Goal: Task Accomplishment & Management: Manage account settings

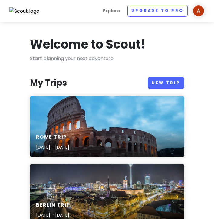
click at [200, 7] on img at bounding box center [199, 11] width 12 height 12
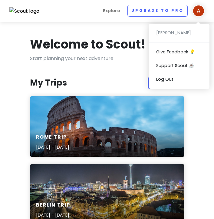
click at [98, 49] on h1 "Welcome to Scout!" at bounding box center [88, 44] width 116 height 16
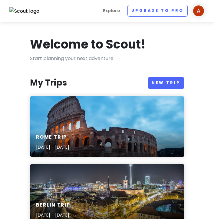
click at [198, 9] on img at bounding box center [199, 11] width 12 height 12
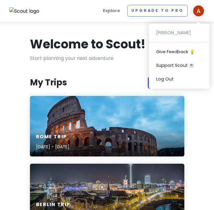
click at [179, 31] on div "[PERSON_NAME] Give Feedback 💡 Support Scout ☕️ Log Out" at bounding box center [179, 56] width 61 height 65
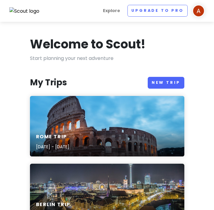
click at [33, 7] on img at bounding box center [24, 11] width 30 height 8
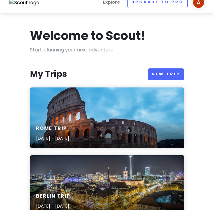
click at [198, 5] on img at bounding box center [199, 2] width 12 height 12
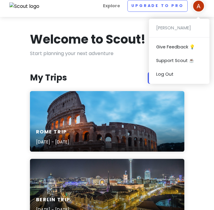
click at [122, 52] on p "Start planning your next adventure" at bounding box center [107, 54] width 154 height 8
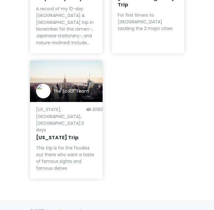
scroll to position [487, 0]
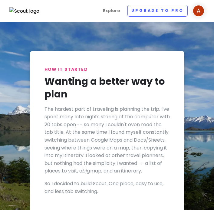
scroll to position [-2, 0]
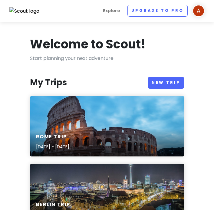
click at [192, 15] on ul "Explore Upgrade to Pro [PERSON_NAME] Give Feedback 💡 Support Scout ☕️ Log Out" at bounding box center [153, 11] width 104 height 12
click at [125, 10] on li "Upgrade to Pro" at bounding box center [155, 11] width 65 height 12
click at [123, 10] on link "Explore" at bounding box center [112, 11] width 22 height 12
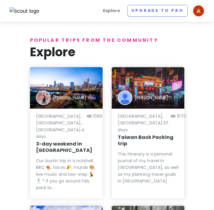
click at [198, 8] on img at bounding box center [199, 11] width 12 height 12
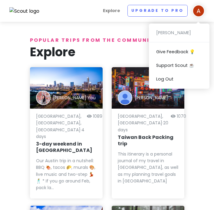
click at [181, 32] on div "[PERSON_NAME] Give Feedback 💡 Support Scout ☕️ Log Out" at bounding box center [179, 56] width 61 height 65
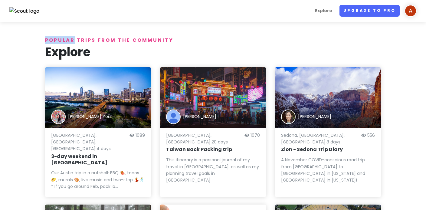
click at [214, 12] on link "Upgrade to Pro" at bounding box center [370, 11] width 60 height 12
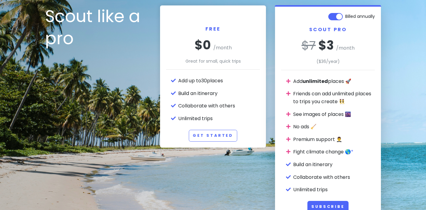
scroll to position [43, 0]
click at [214, 132] on link "Get Started" at bounding box center [213, 136] width 48 height 12
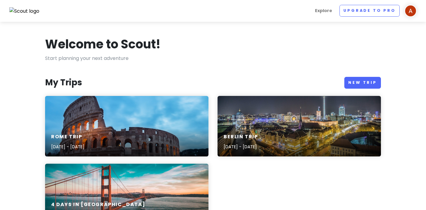
click at [214, 7] on img at bounding box center [411, 11] width 12 height 12
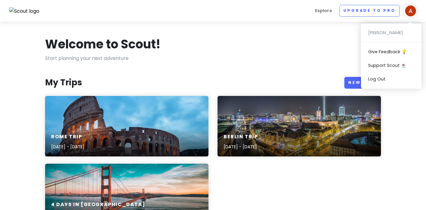
click at [214, 35] on div "[PERSON_NAME] Give Feedback 💡 Support Scout ☕️ Log Out" at bounding box center [391, 56] width 61 height 65
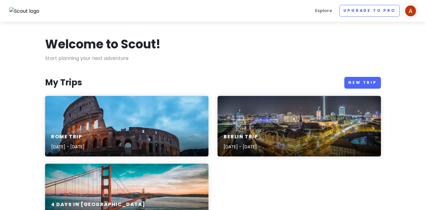
click at [214, 11] on img at bounding box center [411, 11] width 12 height 12
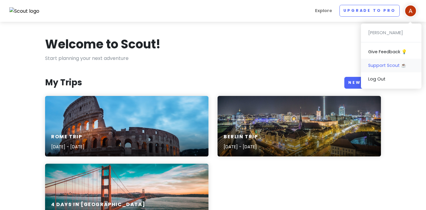
click at [214, 62] on link "Support Scout ☕️" at bounding box center [391, 66] width 61 height 14
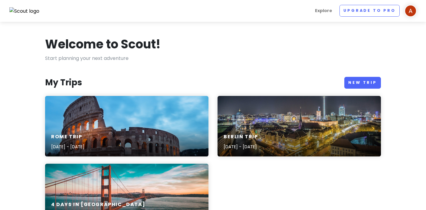
click at [214, 8] on img at bounding box center [411, 11] width 12 height 12
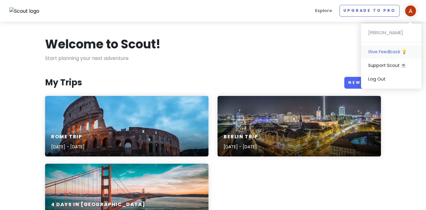
click at [214, 49] on link "Give Feedback 💡" at bounding box center [391, 52] width 61 height 14
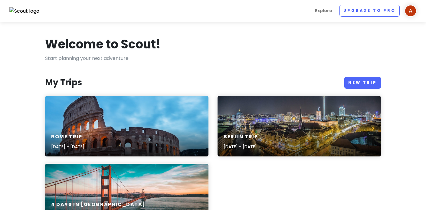
click at [214, 13] on img at bounding box center [411, 11] width 12 height 12
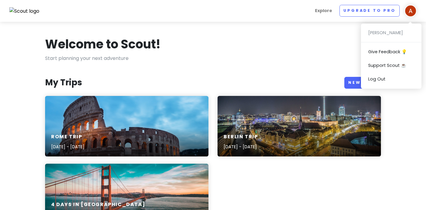
click at [214, 39] on div "Welcome to Scout!" at bounding box center [213, 45] width 336 height 18
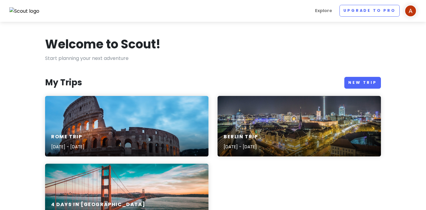
click at [214, 10] on img at bounding box center [411, 11] width 12 height 12
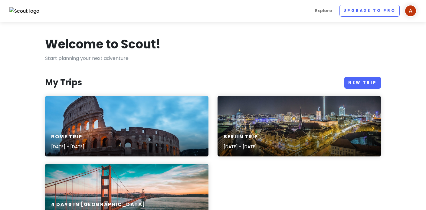
click at [24, 10] on img at bounding box center [24, 11] width 30 height 8
click at [214, 11] on img at bounding box center [411, 11] width 12 height 12
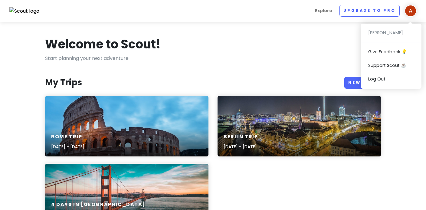
click at [214, 62] on p "Start planning your next adventure" at bounding box center [213, 59] width 336 height 8
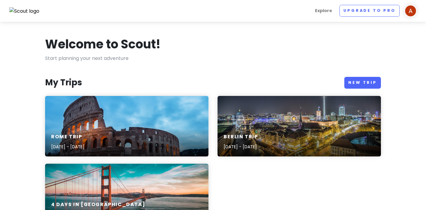
click at [214, 13] on img at bounding box center [411, 11] width 12 height 12
click at [214, 73] on link "Log Out" at bounding box center [391, 79] width 61 height 14
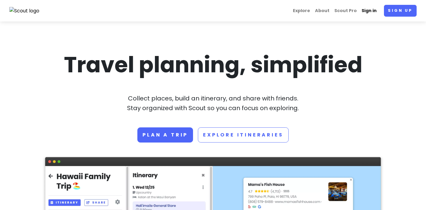
click at [214, 8] on link "Sign in" at bounding box center [369, 11] width 20 height 12
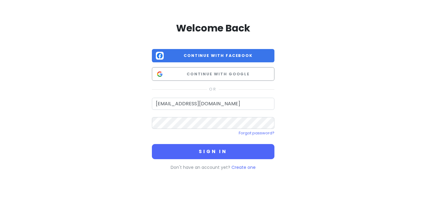
type input "[EMAIL_ADDRESS][DOMAIN_NAME]"
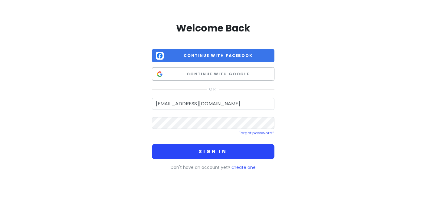
click at [214, 147] on button "Sign in" at bounding box center [213, 151] width 123 height 15
